Goal: Task Accomplishment & Management: Manage account settings

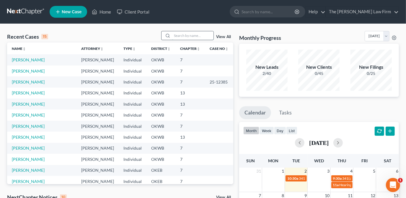
click at [176, 38] on input "search" at bounding box center [192, 35] width 41 height 9
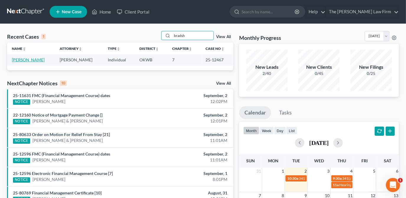
type input "bradsh"
click at [43, 59] on link "[PERSON_NAME]" at bounding box center [28, 59] width 33 height 5
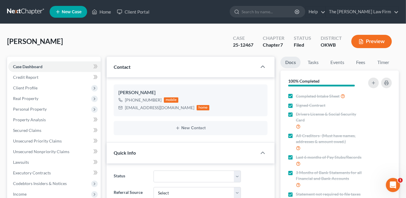
scroll to position [119, 0]
click at [341, 65] on link "Events" at bounding box center [337, 63] width 23 height 12
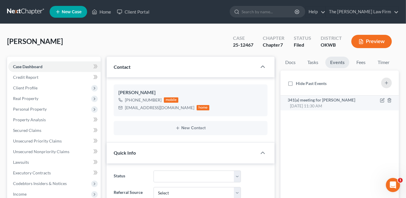
click at [322, 103] on span "[DATE] 11:30 AM" at bounding box center [306, 105] width 32 height 5
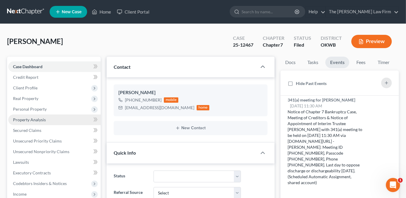
click at [35, 120] on span "Property Analysis" at bounding box center [29, 119] width 33 height 5
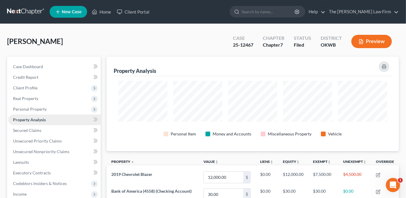
scroll to position [94, 293]
click at [49, 108] on span "Personal Property" at bounding box center [54, 109] width 93 height 11
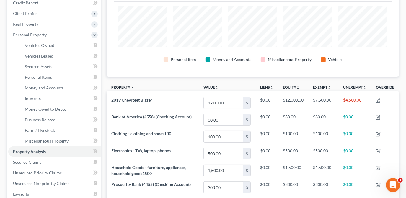
scroll to position [78, 0]
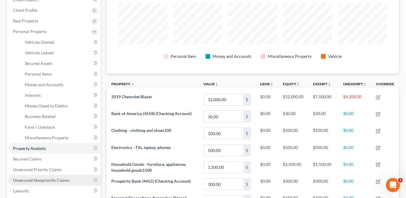
click at [57, 179] on span "Unsecured Nonpriority Claims" at bounding box center [41, 180] width 56 height 5
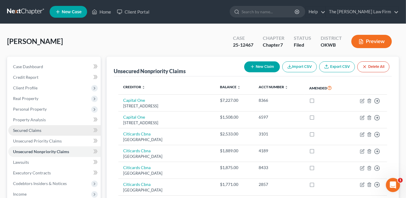
click at [57, 131] on link "Secured Claims" at bounding box center [54, 130] width 93 height 11
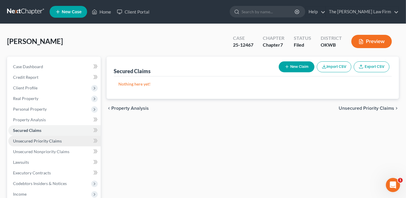
click at [51, 144] on link "Unsecured Priority Claims" at bounding box center [54, 141] width 93 height 11
click at [84, 132] on link "Secured Claims" at bounding box center [54, 130] width 93 height 11
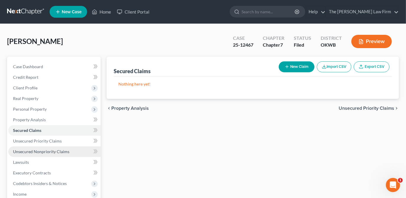
click at [51, 151] on span "Unsecured Nonpriority Claims" at bounding box center [41, 151] width 56 height 5
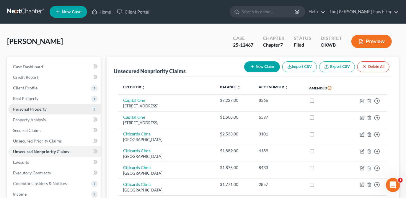
click at [69, 107] on span "Personal Property" at bounding box center [54, 109] width 93 height 11
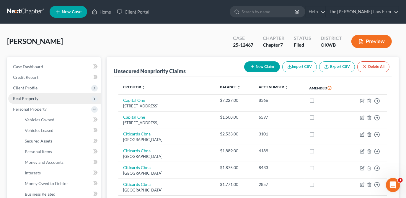
click at [68, 100] on span "Real Property" at bounding box center [54, 98] width 93 height 11
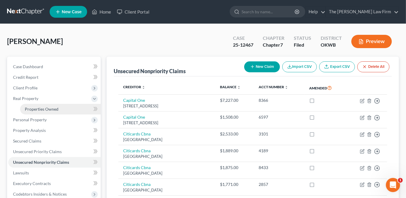
click at [68, 107] on link "Properties Owned" at bounding box center [60, 109] width 81 height 11
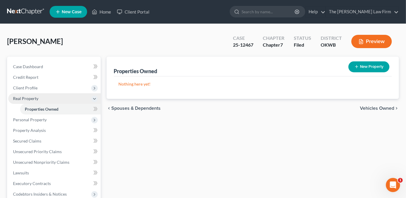
click at [62, 102] on span "Real Property" at bounding box center [54, 98] width 93 height 11
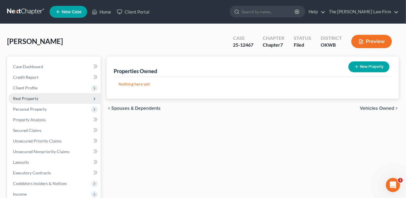
click at [62, 102] on span "Real Property" at bounding box center [54, 98] width 93 height 11
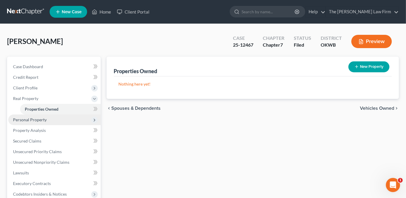
click at [57, 119] on span "Personal Property" at bounding box center [54, 120] width 93 height 11
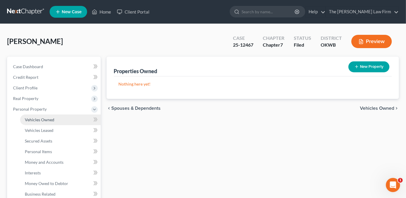
click at [57, 123] on link "Vehicles Owned" at bounding box center [60, 120] width 81 height 11
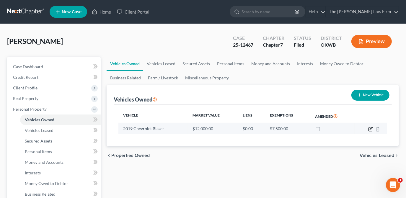
click at [372, 128] on icon "button" at bounding box center [371, 129] width 5 height 5
select select "0"
select select "7"
select select "3"
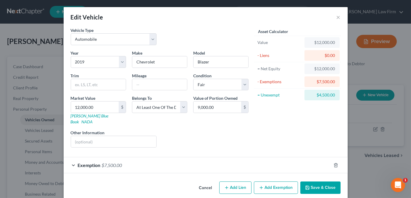
click at [138, 158] on div "Exemption $7,500.00" at bounding box center [197, 166] width 267 height 16
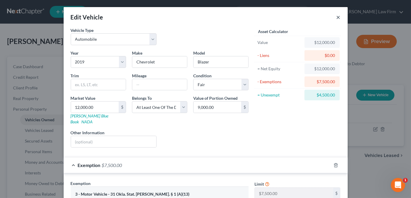
click at [336, 14] on button "×" at bounding box center [338, 17] width 4 height 7
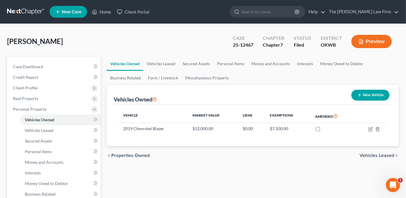
click at [277, 78] on ul "Vehicles Owned Vehicles Leased Secured Assets Personal Items Money and Accounts…" at bounding box center [253, 71] width 293 height 28
click at [61, 70] on link "Case Dashboard" at bounding box center [54, 66] width 93 height 11
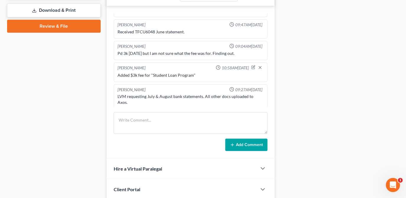
scroll to position [260, 0]
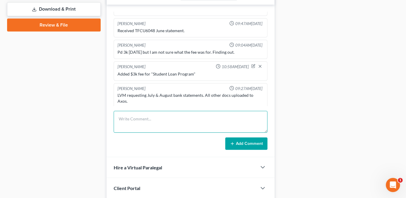
click at [135, 127] on textarea at bounding box center [191, 122] width 154 height 22
type textarea "D"
click at [178, 116] on textarea "Client would like to come into the office for the 341 meeting" at bounding box center [191, 122] width 154 height 22
click at [244, 114] on textarea "Client would like to come into the shawnee office for the 341 meeting" at bounding box center [191, 122] width 154 height 22
click at [246, 115] on textarea "Client would like to come into the Shawnee office for the 341 meeting" at bounding box center [191, 122] width 154 height 22
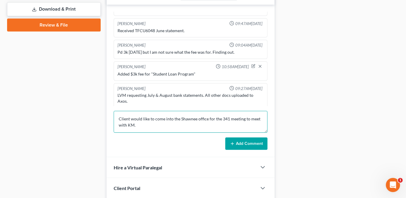
type textarea "Client would like to come into the Shawnee office for the 341 meeting to meet w…"
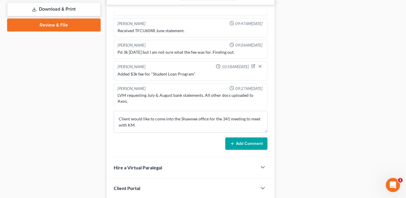
click at [239, 139] on button "Add Comment" at bounding box center [247, 144] width 42 height 12
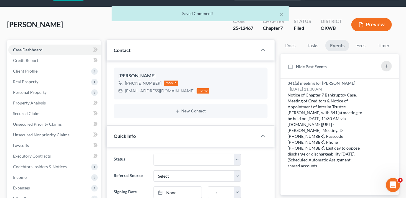
scroll to position [0, 0]
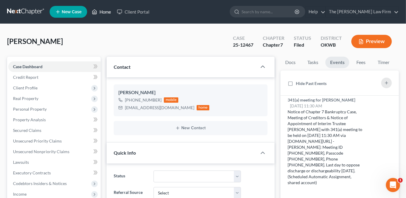
click at [99, 12] on link "Home" at bounding box center [101, 12] width 25 height 11
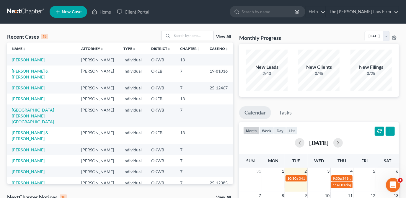
click at [223, 36] on link "View All" at bounding box center [223, 37] width 15 height 4
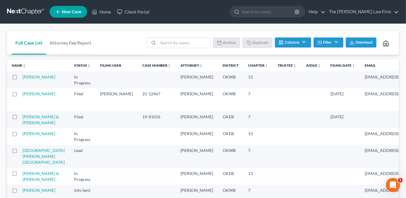
click at [332, 44] on button "Filter" at bounding box center [329, 43] width 30 height 10
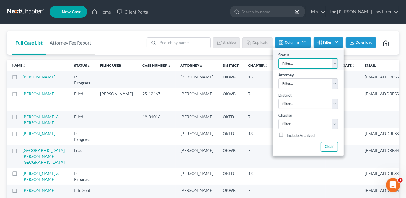
click at [328, 63] on select "Filter... Discharged Dismissed Filed Info Sent In Progress Lead Lost Lead Ready…" at bounding box center [309, 64] width 60 height 10
select select "2"
click at [279, 59] on select "Filter... Discharged Dismissed Filed Info Sent In Progress Lead Lost Lead Ready…" at bounding box center [309, 64] width 60 height 10
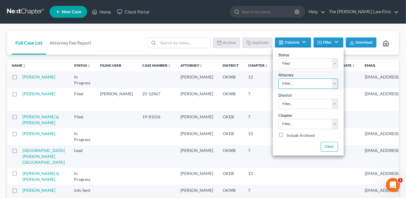
drag, startPoint x: 322, startPoint y: 83, endPoint x: 325, endPoint y: 85, distance: 4.1
click at [322, 83] on select "Filter... [PERSON_NAME] [PERSON_NAME]" at bounding box center [309, 84] width 60 height 10
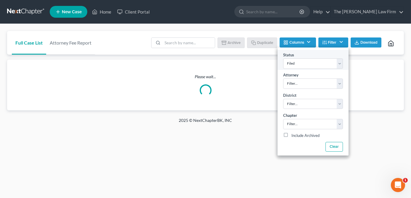
drag, startPoint x: 343, startPoint y: 77, endPoint x: 339, endPoint y: 67, distance: 11.3
click at [343, 77] on div "Attorney Filter... [PERSON_NAME] [PERSON_NAME]" at bounding box center [312, 80] width 71 height 20
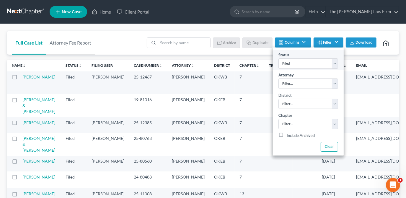
click at [339, 67] on div "Status Filter... Discharged Dismissed Filed Info Sent In Progress Lead Lost Lea…" at bounding box center [308, 60] width 71 height 20
click at [335, 81] on select "Filter... [PERSON_NAME] [PERSON_NAME]" at bounding box center [309, 84] width 60 height 10
drag, startPoint x: 335, startPoint y: 76, endPoint x: 336, endPoint y: 73, distance: 3.6
click at [335, 76] on div "Attorney Filter... [PERSON_NAME] [PERSON_NAME]" at bounding box center [308, 80] width 71 height 20
click at [333, 66] on select "Filter... Discharged Dismissed Filed Info Sent In Progress Lead Lost Lead Ready…" at bounding box center [309, 64] width 60 height 10
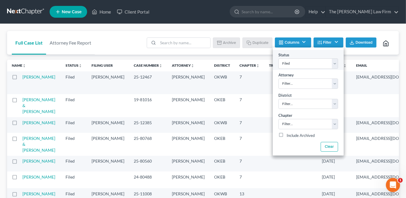
click at [339, 65] on div "Status Filter... Discharged Dismissed Filed Info Sent In Progress Lead Lost Lea…" at bounding box center [308, 60] width 71 height 20
click at [332, 81] on select "Filter... [PERSON_NAME] [PERSON_NAME]" at bounding box center [309, 84] width 60 height 10
drag, startPoint x: 338, startPoint y: 78, endPoint x: 339, endPoint y: 82, distance: 4.0
click at [338, 78] on div "Attorney Filter... [PERSON_NAME] [PERSON_NAME]" at bounding box center [308, 80] width 71 height 20
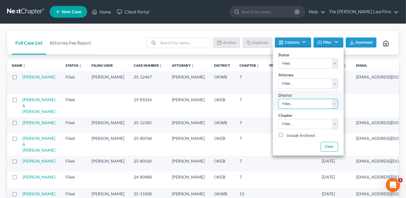
click at [336, 103] on select "Filter... Filter... [US_STATE] - [GEOGRAPHIC_DATA] [US_STATE] - [GEOGRAPHIC_DAT…" at bounding box center [309, 104] width 60 height 10
click at [335, 103] on select "Filter... Filter... [US_STATE] - [GEOGRAPHIC_DATA] [US_STATE] - [GEOGRAPHIC_DAT…" at bounding box center [309, 104] width 60 height 10
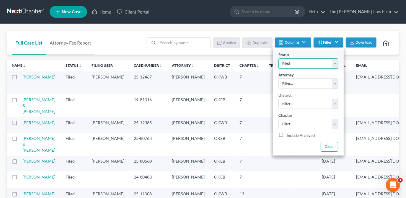
click at [334, 63] on select "Filter... Discharged Dismissed Filed Info Sent In Progress Lead Lost Lead Ready…" at bounding box center [309, 64] width 60 height 10
click at [279, 59] on select "Filter... Discharged Dismissed Filed Info Sent In Progress Lead Lost Lead Ready…" at bounding box center [309, 64] width 60 height 10
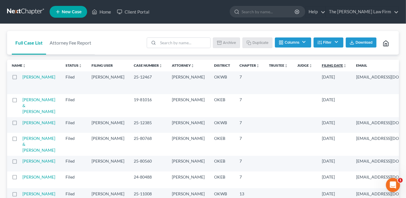
click at [343, 66] on icon "unfold_more" at bounding box center [345, 66] width 4 height 4
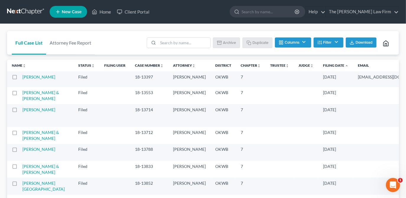
click at [345, 66] on icon "expand_less" at bounding box center [347, 66] width 4 height 4
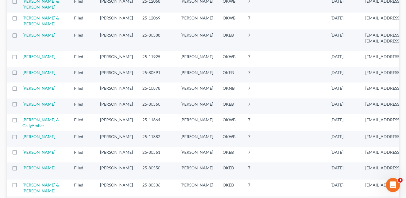
drag, startPoint x: 20, startPoint y: 130, endPoint x: 34, endPoint y: 101, distance: 31.6
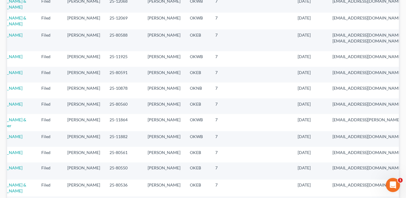
scroll to position [0, 4]
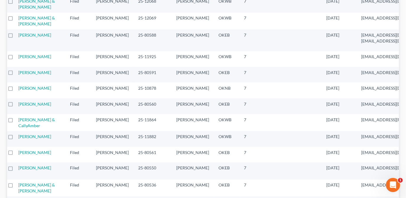
drag, startPoint x: 380, startPoint y: 134, endPoint x: 352, endPoint y: 133, distance: 27.2
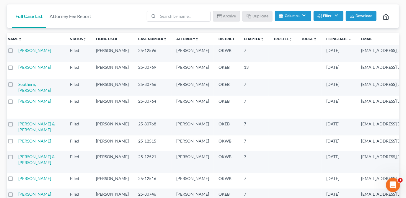
scroll to position [0, 0]
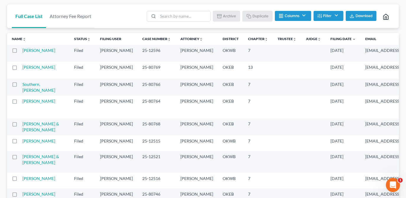
drag, startPoint x: 17, startPoint y: 48, endPoint x: 64, endPoint y: 61, distance: 49.3
click at [50, 61] on tr "[PERSON_NAME] Bankruptcy Filed (archived) [PERSON_NAME] 25-12596 [PERSON_NAME] …" at bounding box center [386, 53] width 758 height 17
drag, startPoint x: 11, startPoint y: 34, endPoint x: 54, endPoint y: 46, distance: 45.1
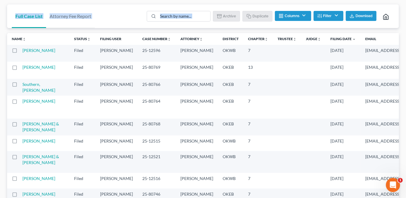
drag, startPoint x: 6, startPoint y: 30, endPoint x: 13, endPoint y: 36, distance: 9.0
drag, startPoint x: 13, startPoint y: 36, endPoint x: 9, endPoint y: 37, distance: 3.5
click at [10, 35] on th "Name unfold_more expand_more expand_less" at bounding box center [38, 39] width 62 height 12
click at [21, 43] on th "Name unfold_more expand_more expand_less" at bounding box center [38, 39] width 62 height 12
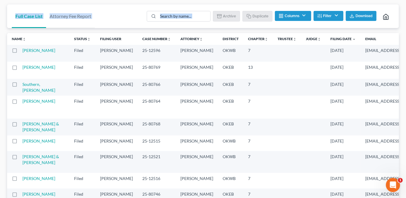
click at [11, 34] on th "Name unfold_more expand_more expand_less" at bounding box center [38, 39] width 62 height 12
click at [11, 33] on th "Name unfold_more expand_more expand_less" at bounding box center [38, 39] width 62 height 12
click at [40, 37] on th "Name unfold_more expand_more expand_less" at bounding box center [38, 39] width 62 height 12
click at [27, 34] on th "Name unfold_more expand_more expand_less" at bounding box center [38, 39] width 62 height 12
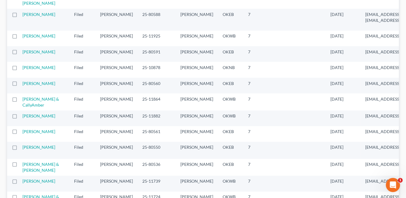
scroll to position [618, 0]
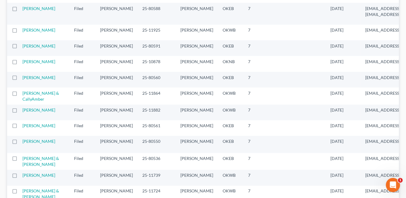
drag, startPoint x: 5, startPoint y: 34, endPoint x: 387, endPoint y: 110, distance: 389.8
drag, startPoint x: 378, startPoint y: 107, endPoint x: 354, endPoint y: 103, distance: 24.7
copy table "Name unfold_more expand_more expand_less Area of Law unfold_more expand_more ex…"
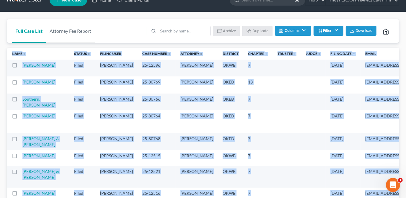
scroll to position [0, 0]
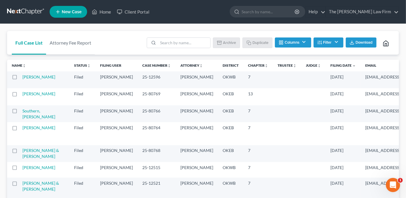
click at [218, 11] on ul "New Case Home Client Portal - No Result - See all results Or Press Enter... Hel…" at bounding box center [225, 11] width 350 height 15
click at [101, 11] on link "Home" at bounding box center [101, 12] width 25 height 11
